Goal: Navigation & Orientation: Find specific page/section

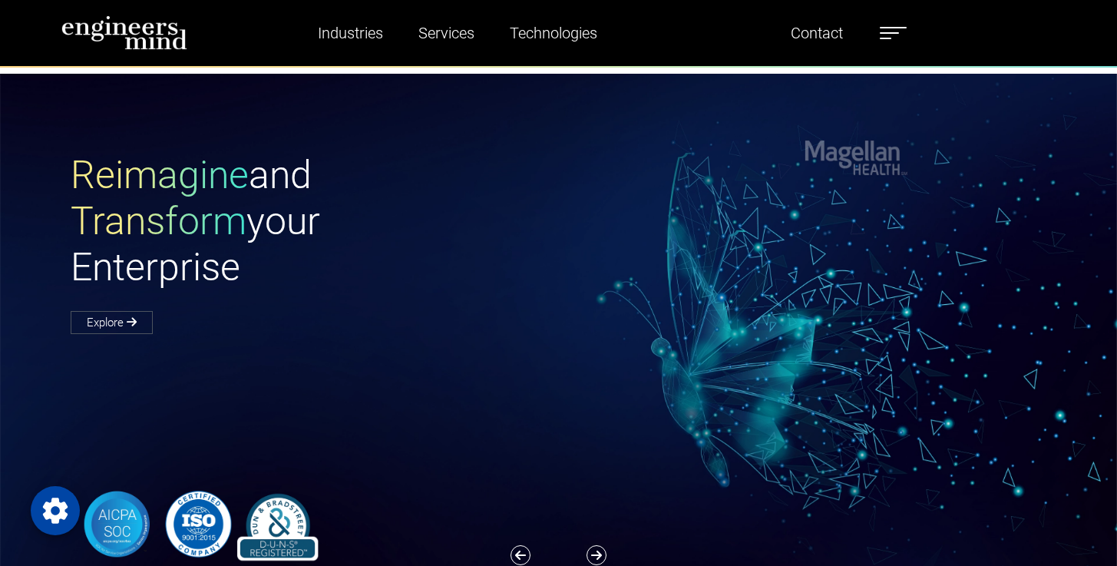
click at [907, 36] on label at bounding box center [893, 33] width 27 height 20
click at [891, 38] on span at bounding box center [886, 39] width 12 height 2
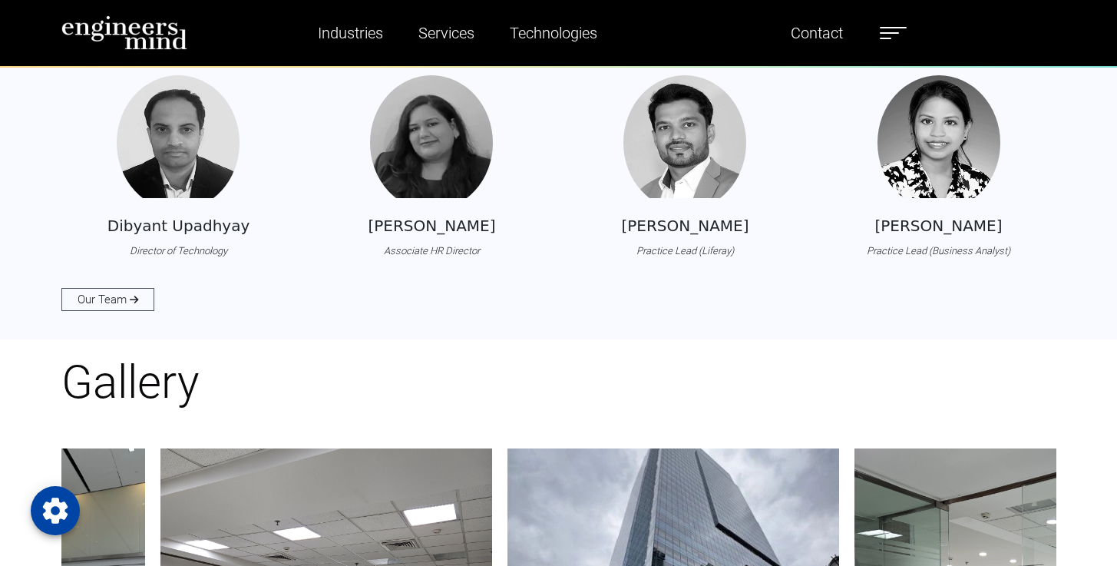
scroll to position [1596, 0]
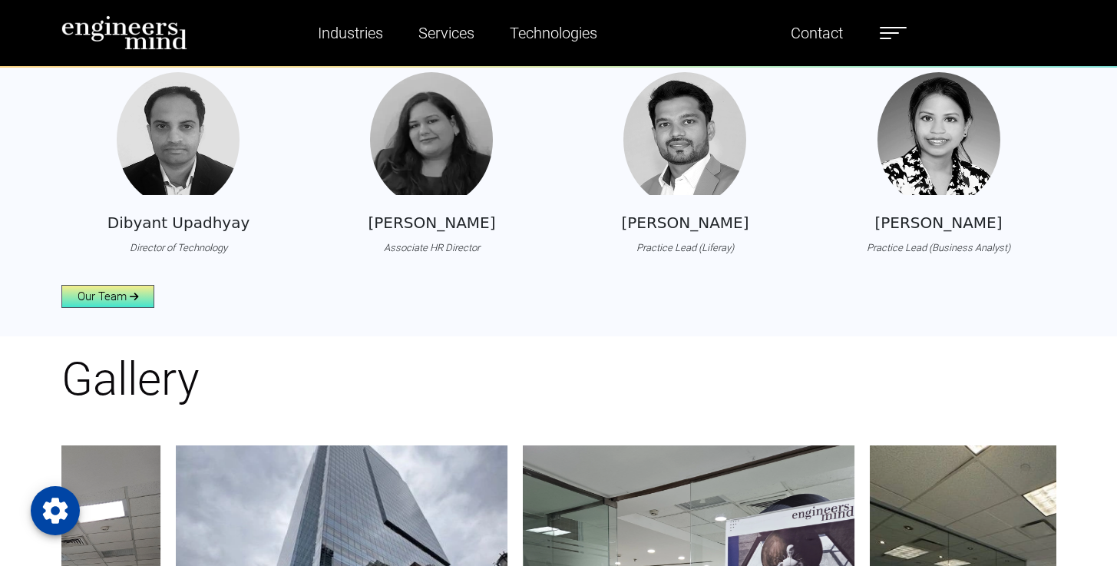
click at [128, 308] on link "Our Team" at bounding box center [107, 296] width 93 height 23
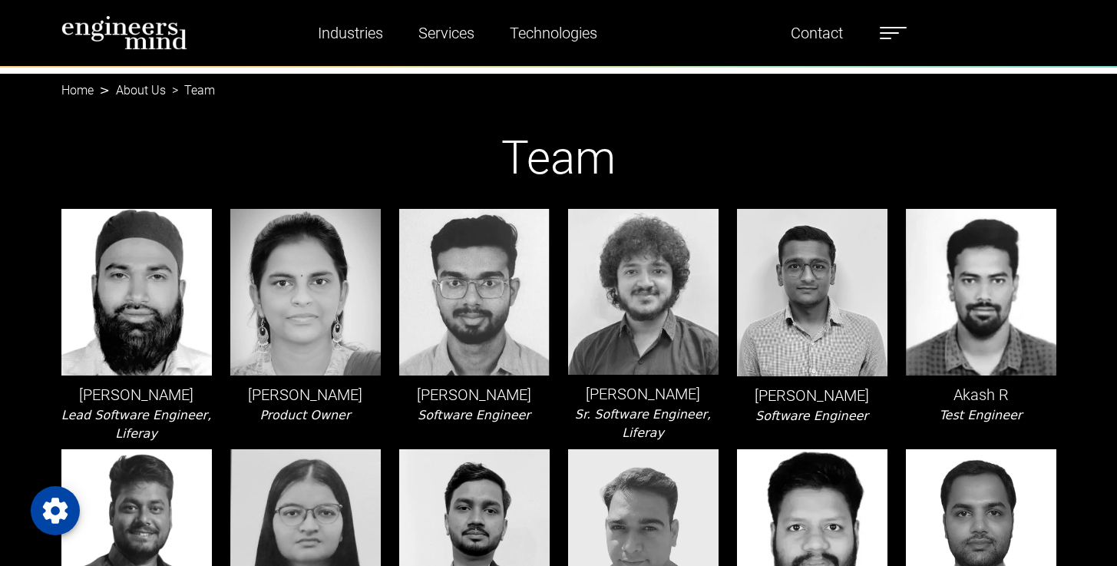
click at [71, 98] on link "Home" at bounding box center [77, 90] width 32 height 15
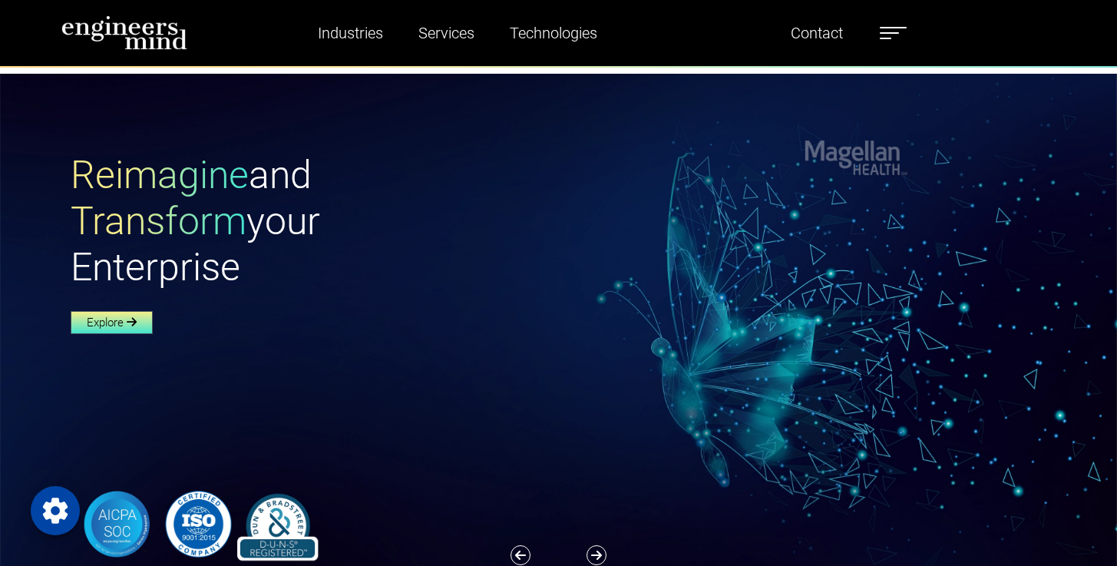
click at [141, 334] on link "Explore" at bounding box center [112, 322] width 82 height 23
